Goal: Information Seeking & Learning: Learn about a topic

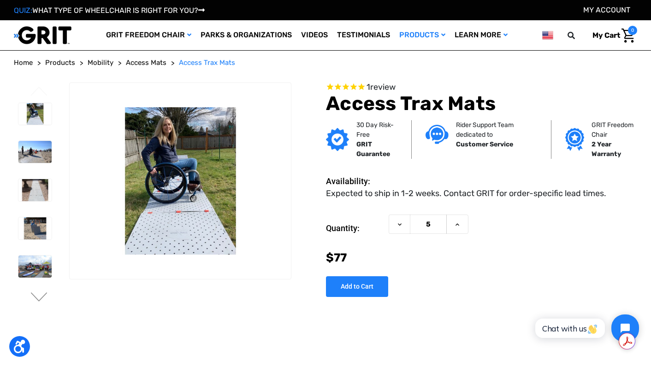
click at [39, 235] on img at bounding box center [34, 229] width 33 height 22
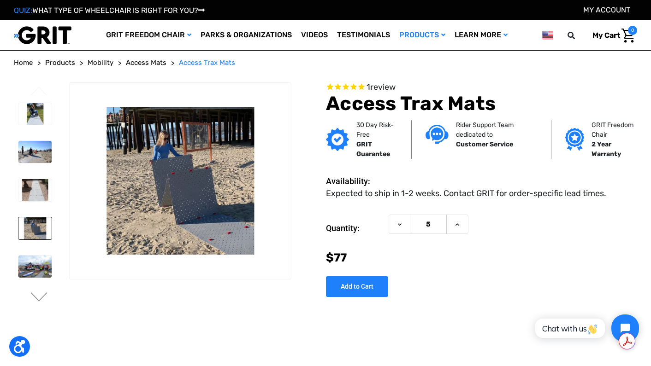
click at [36, 264] on img at bounding box center [34, 267] width 33 height 22
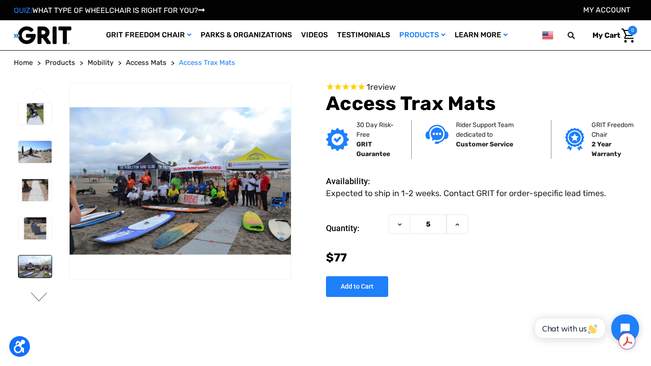
click at [36, 228] on img at bounding box center [34, 229] width 33 height 22
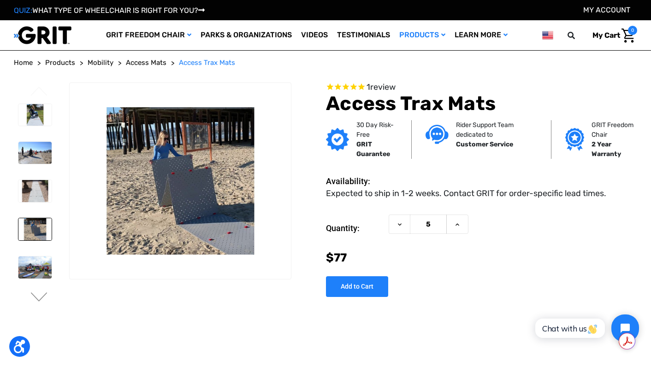
click at [27, 153] on img at bounding box center [34, 152] width 33 height 22
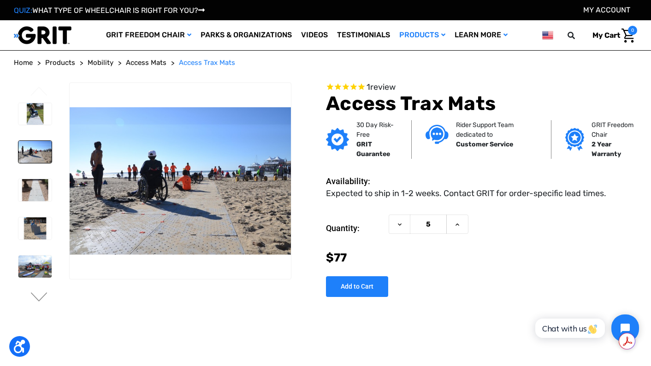
click at [181, 328] on div "Previous" at bounding box center [326, 206] width 630 height 246
